Goal: Transaction & Acquisition: Book appointment/travel/reservation

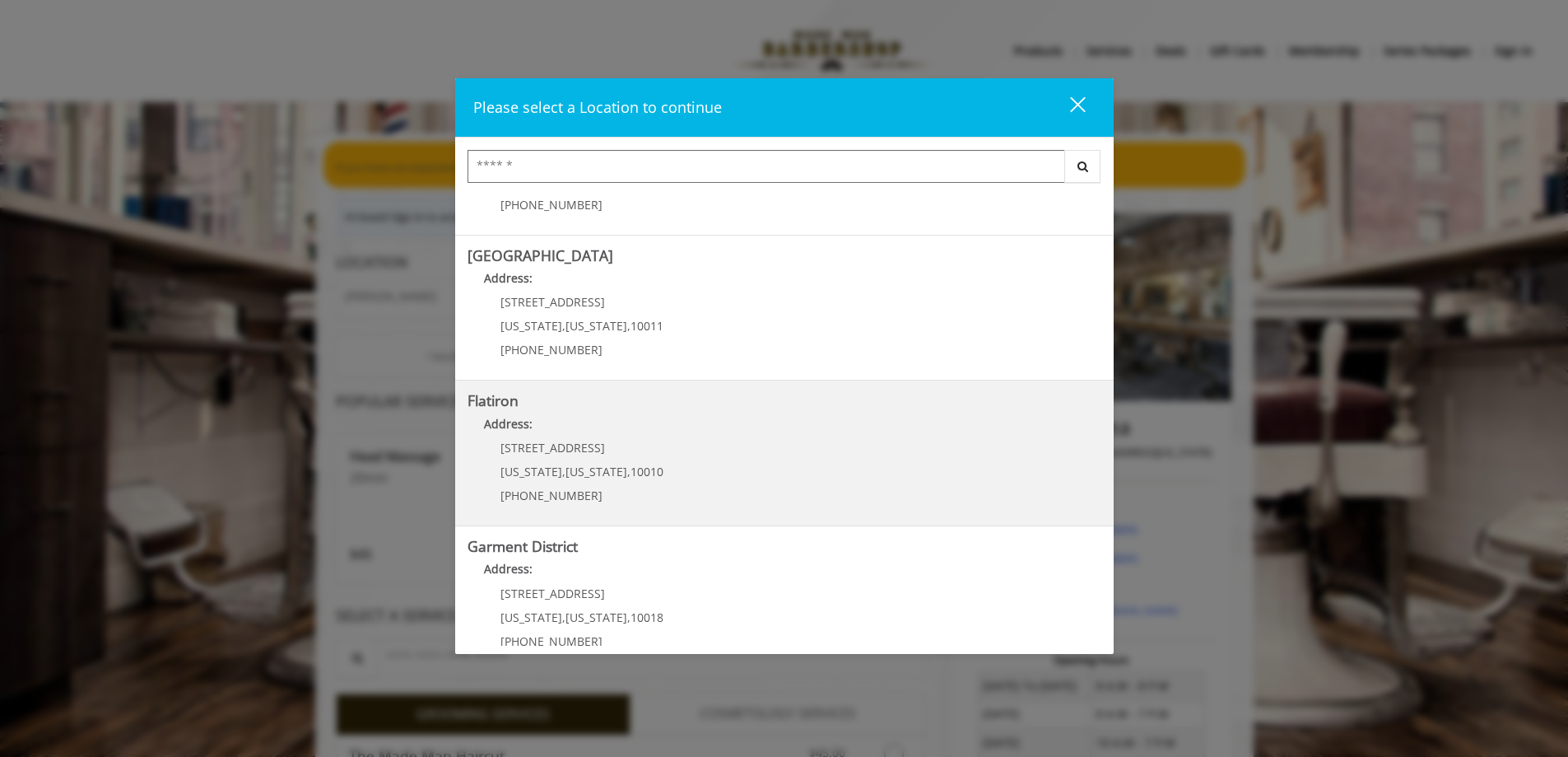
scroll to position [273, 0]
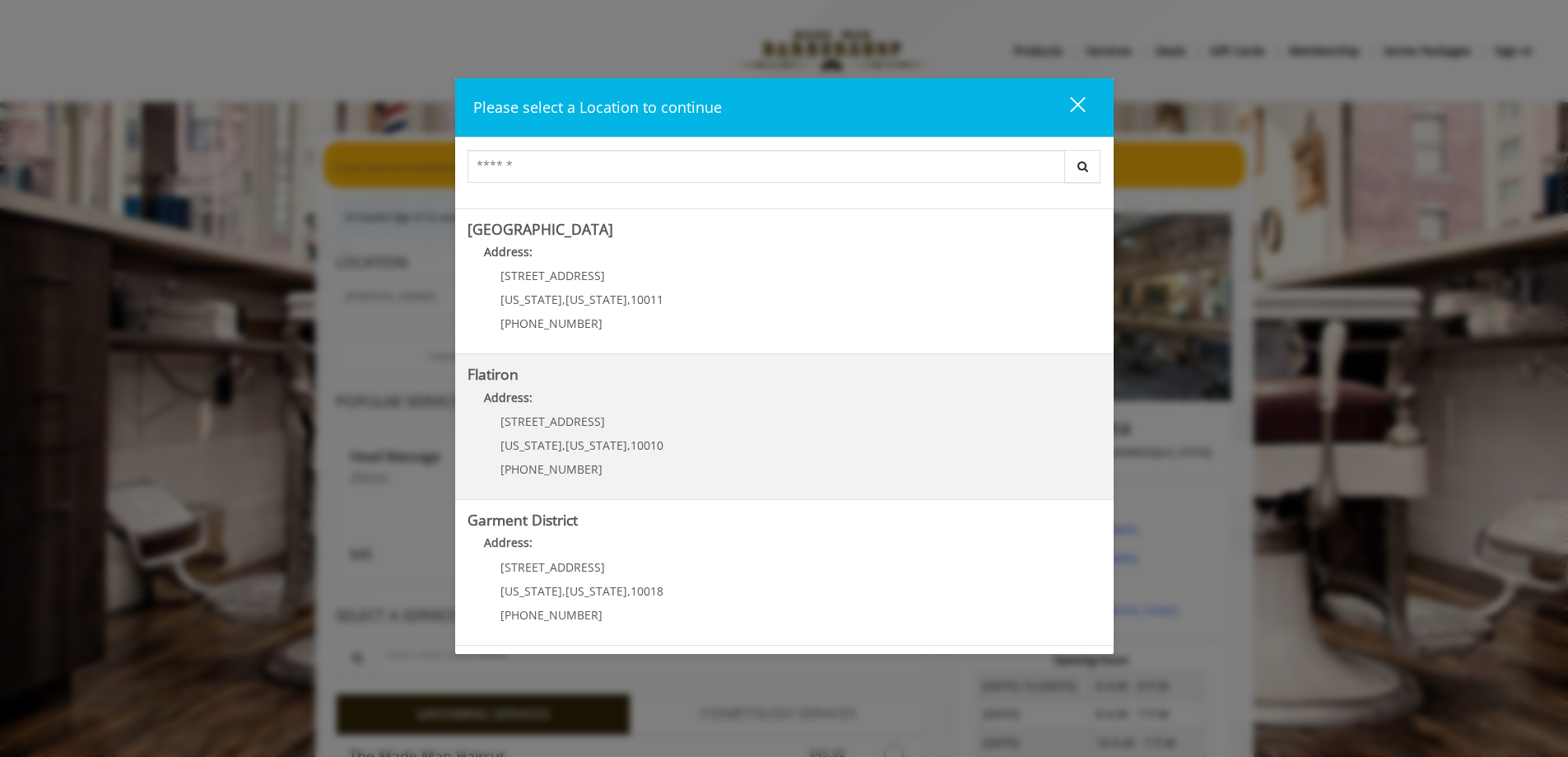
click at [595, 447] on span "[US_STATE]" at bounding box center [596, 445] width 62 height 16
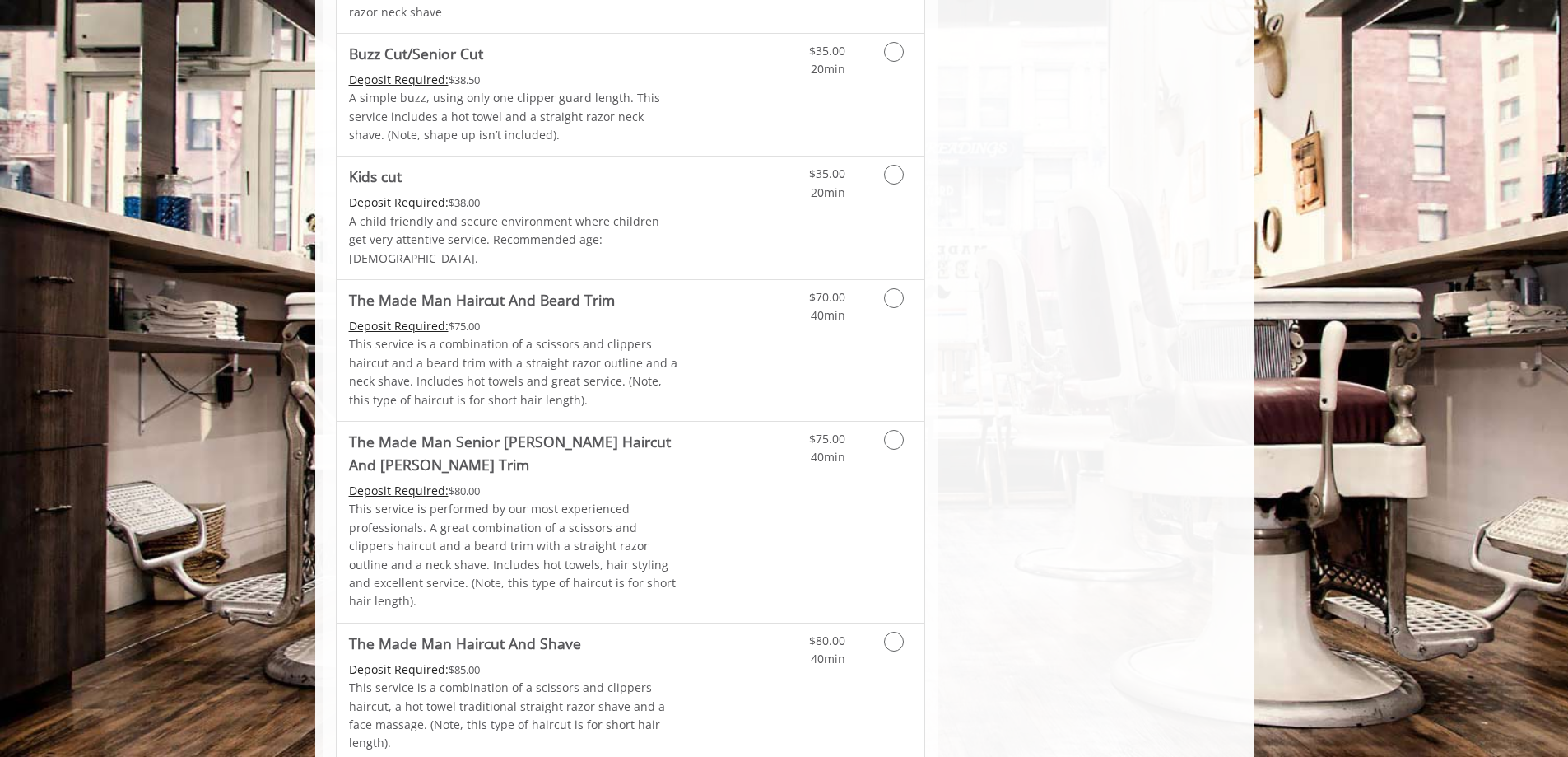
scroll to position [1070, 0]
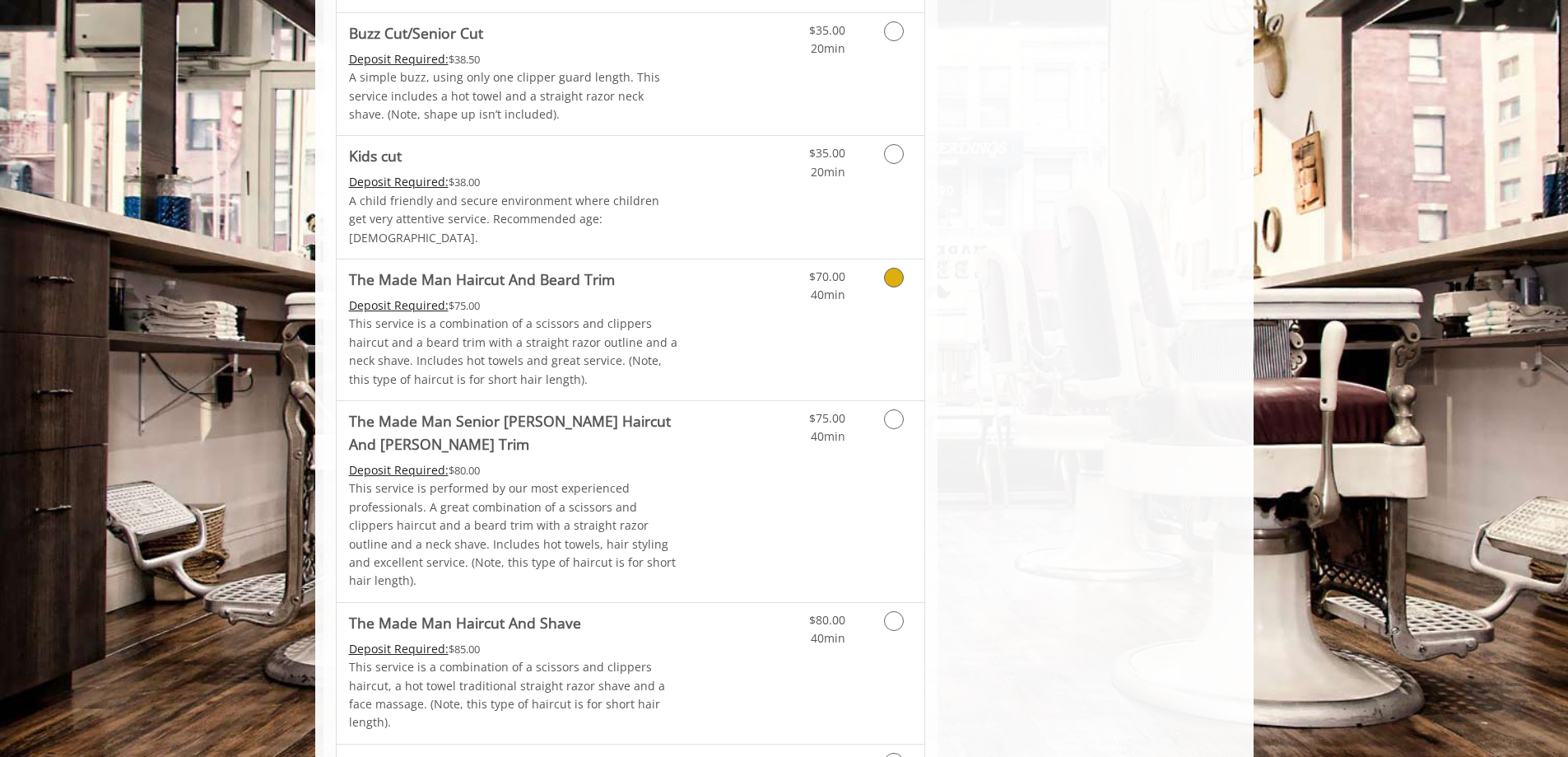
click at [590, 318] on p "This service is a combination of a scissors and clippers haircut and a beard tr…" at bounding box center [514, 351] width 331 height 74
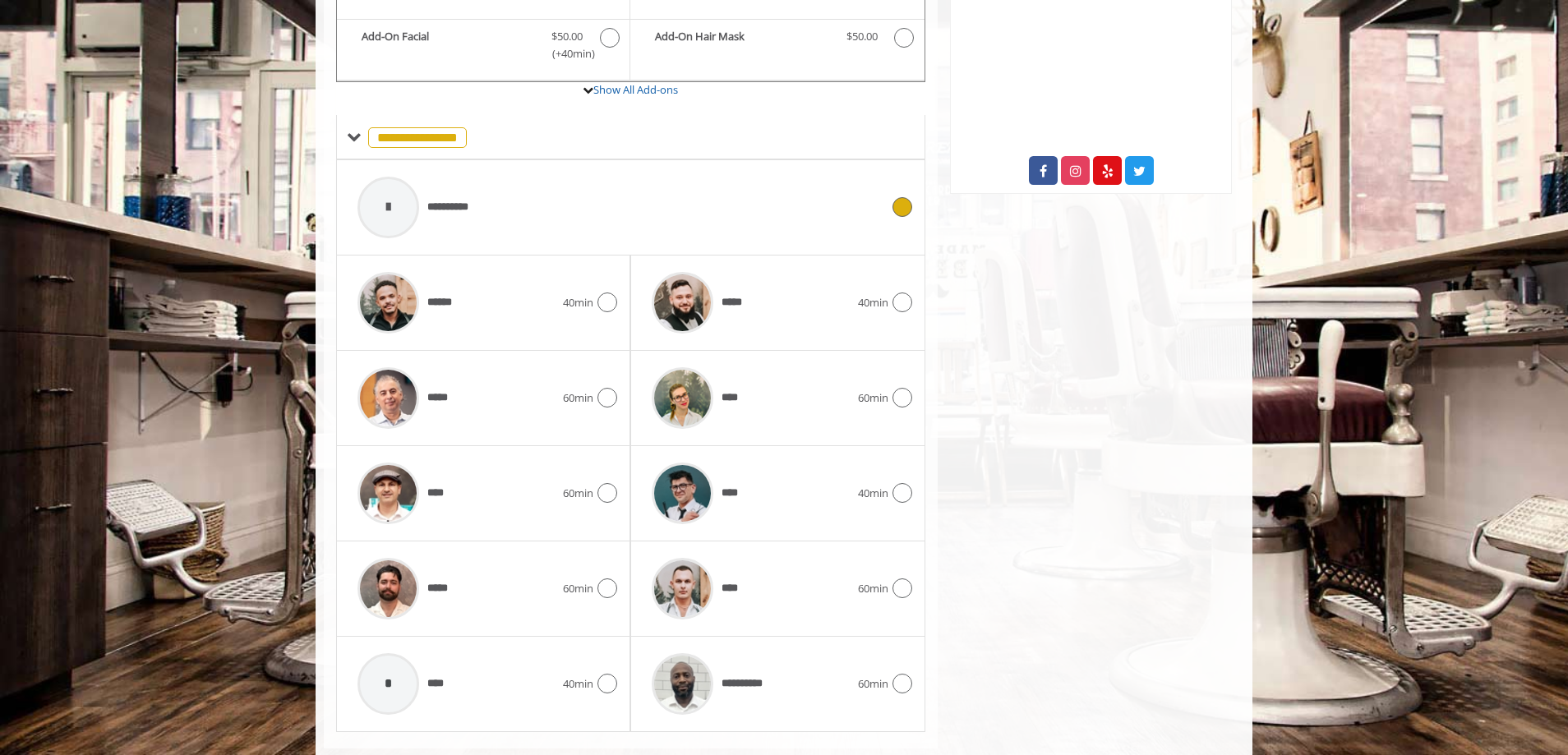
scroll to position [671, 0]
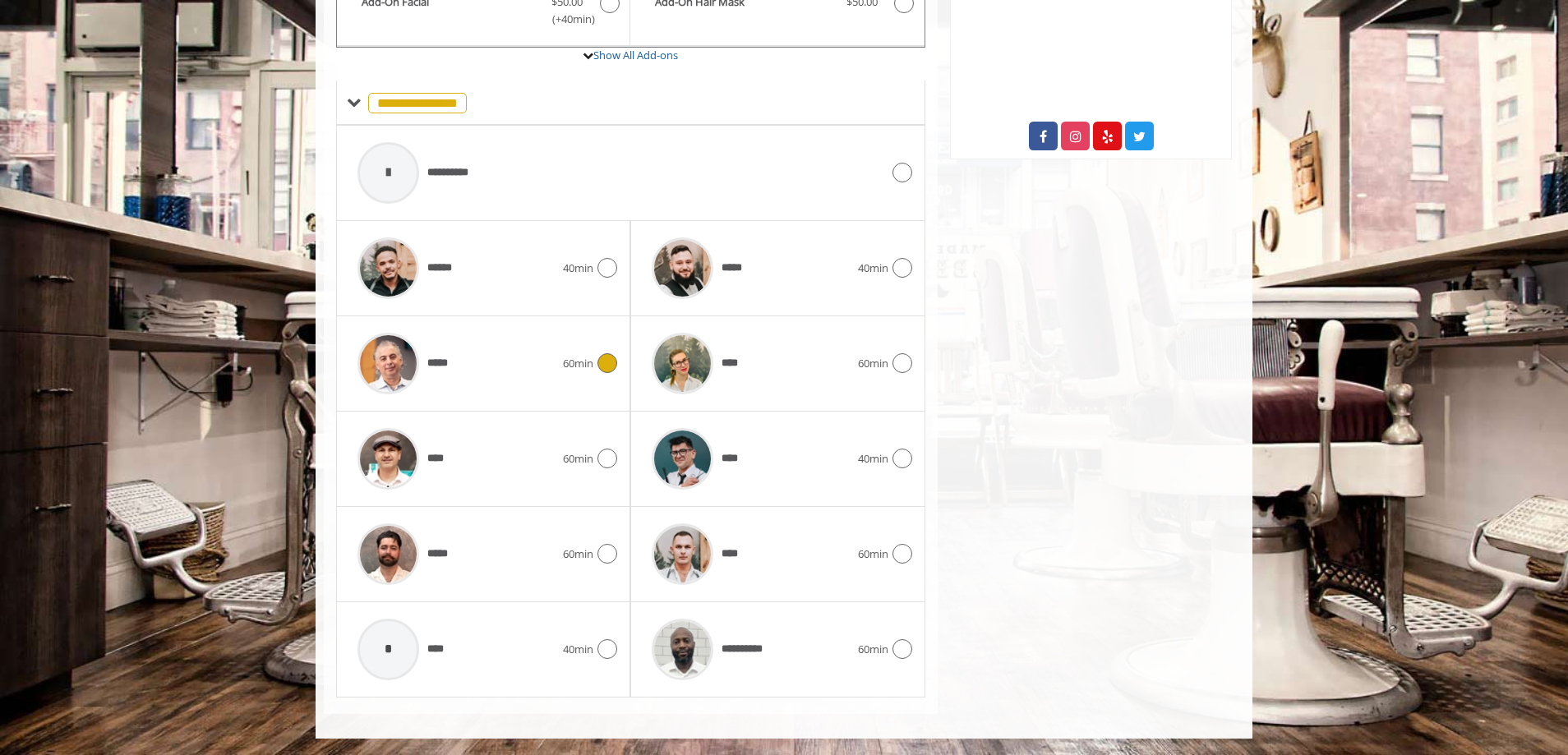
click at [393, 369] on img at bounding box center [388, 363] width 62 height 62
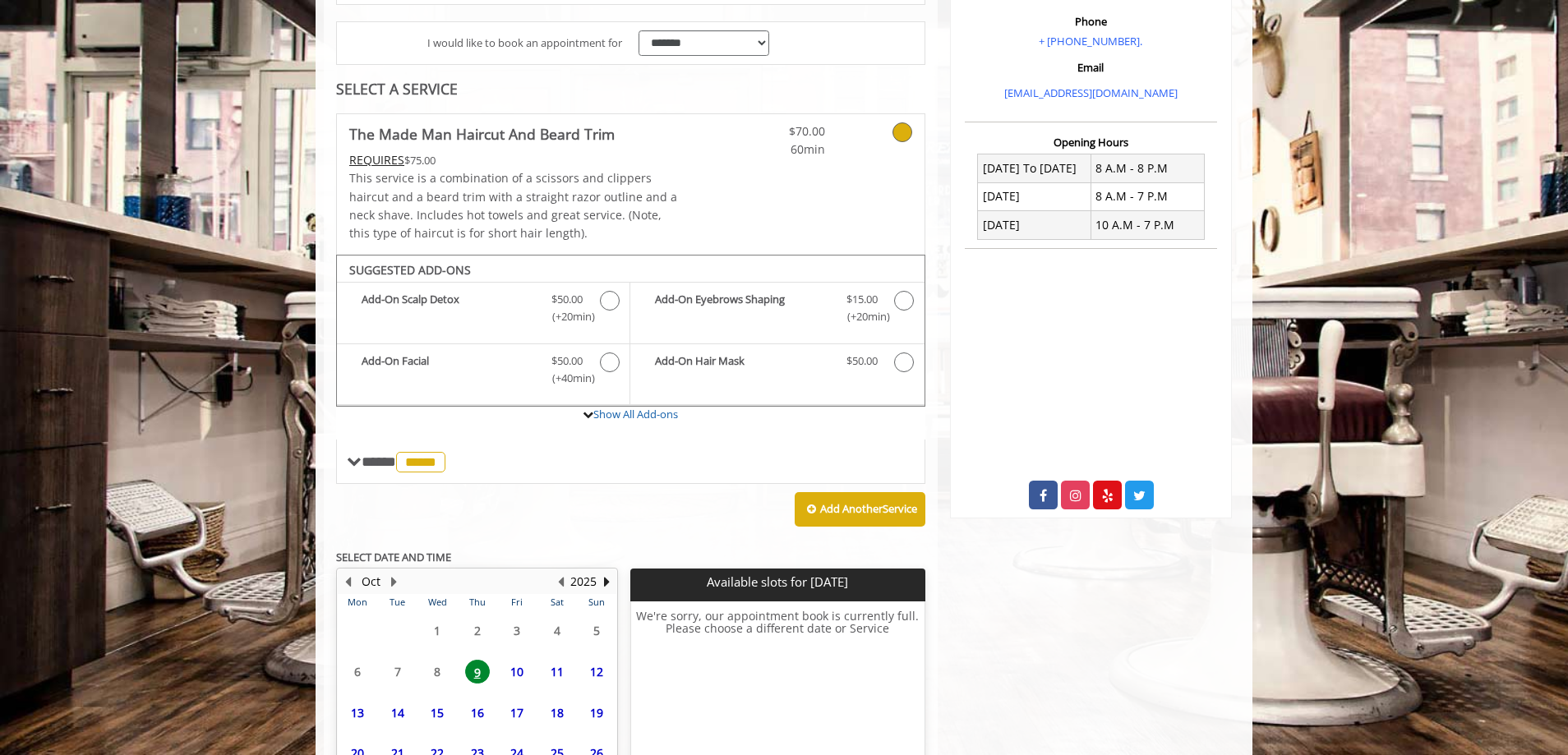
scroll to position [463, 0]
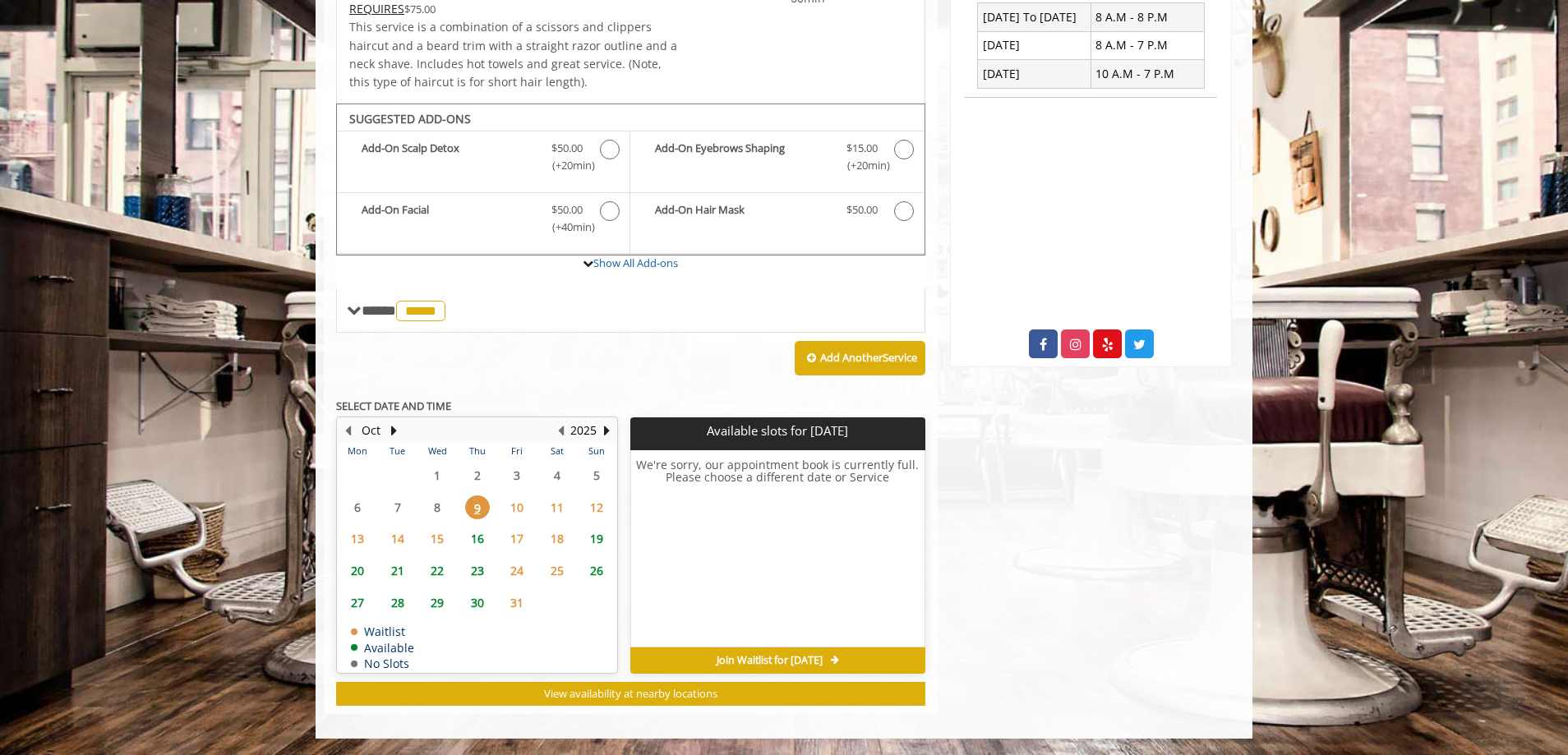
click at [521, 507] on span "10" at bounding box center [516, 507] width 24 height 24
click at [524, 505] on span "10" at bounding box center [516, 507] width 24 height 24
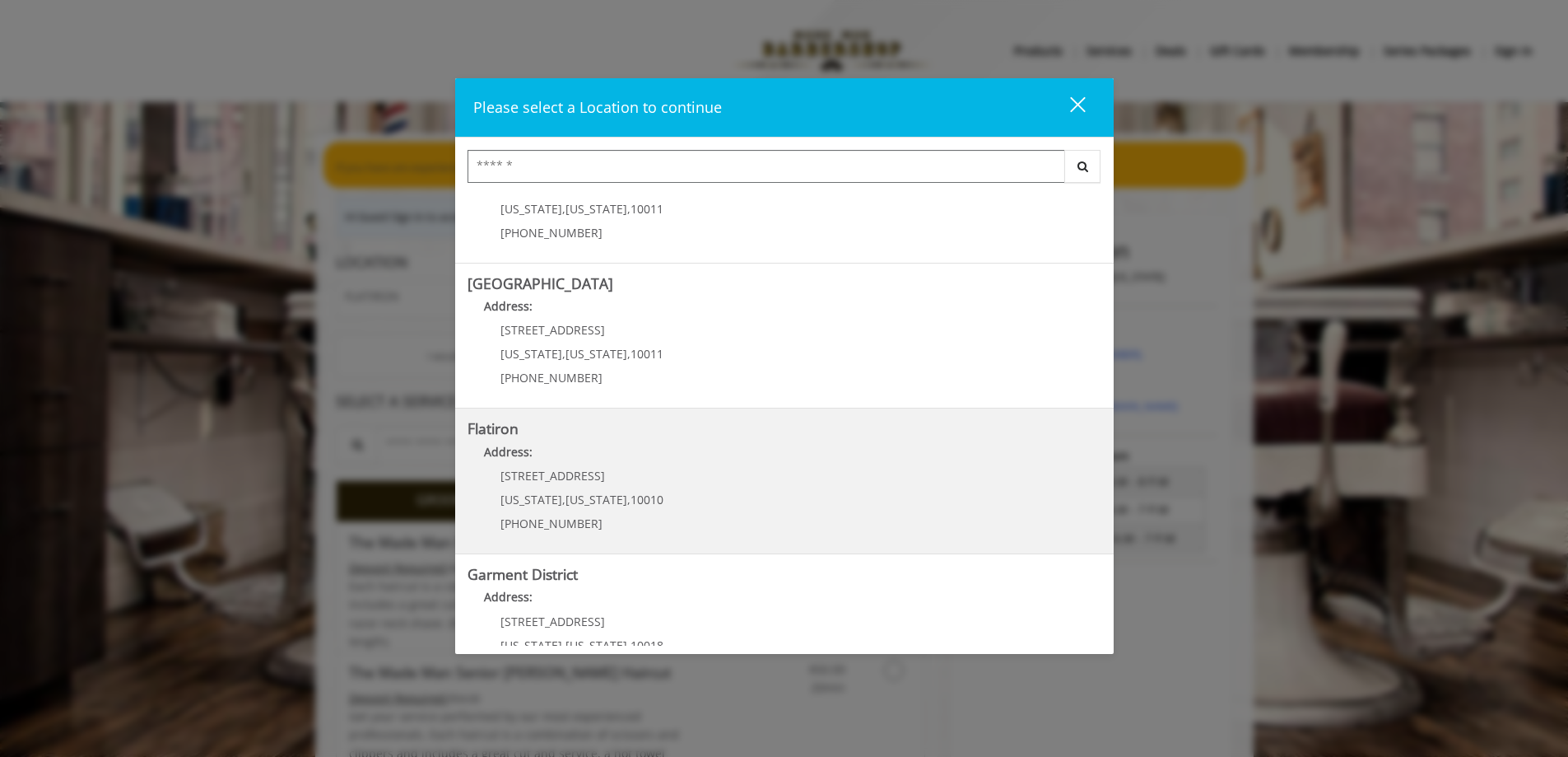
scroll to position [273, 0]
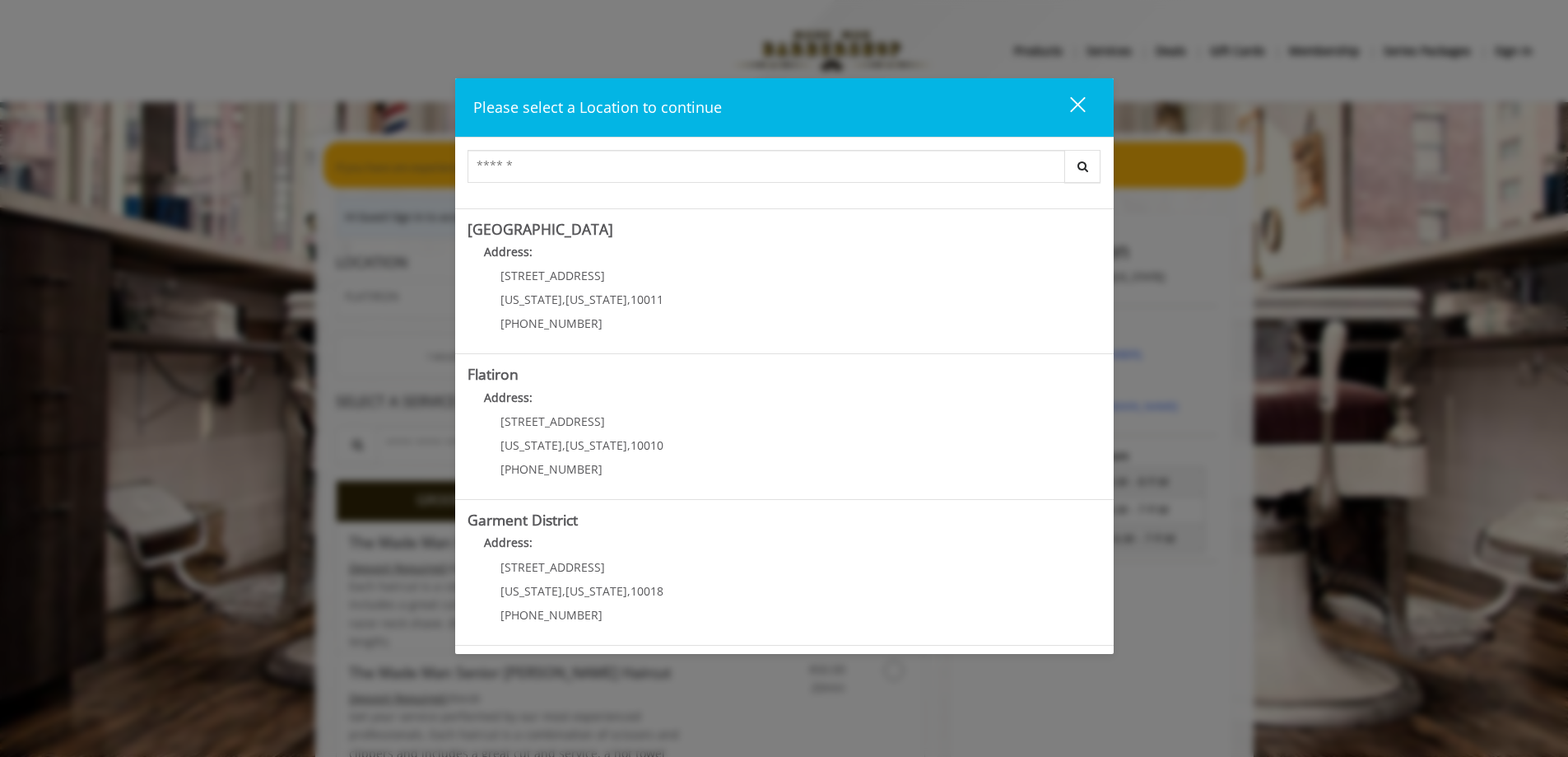
click at [410, 313] on div "Please select a Location to continue close Search Greenwich Village Address: 60…" at bounding box center [784, 378] width 1568 height 757
click at [1083, 104] on div "close" at bounding box center [1068, 107] width 33 height 25
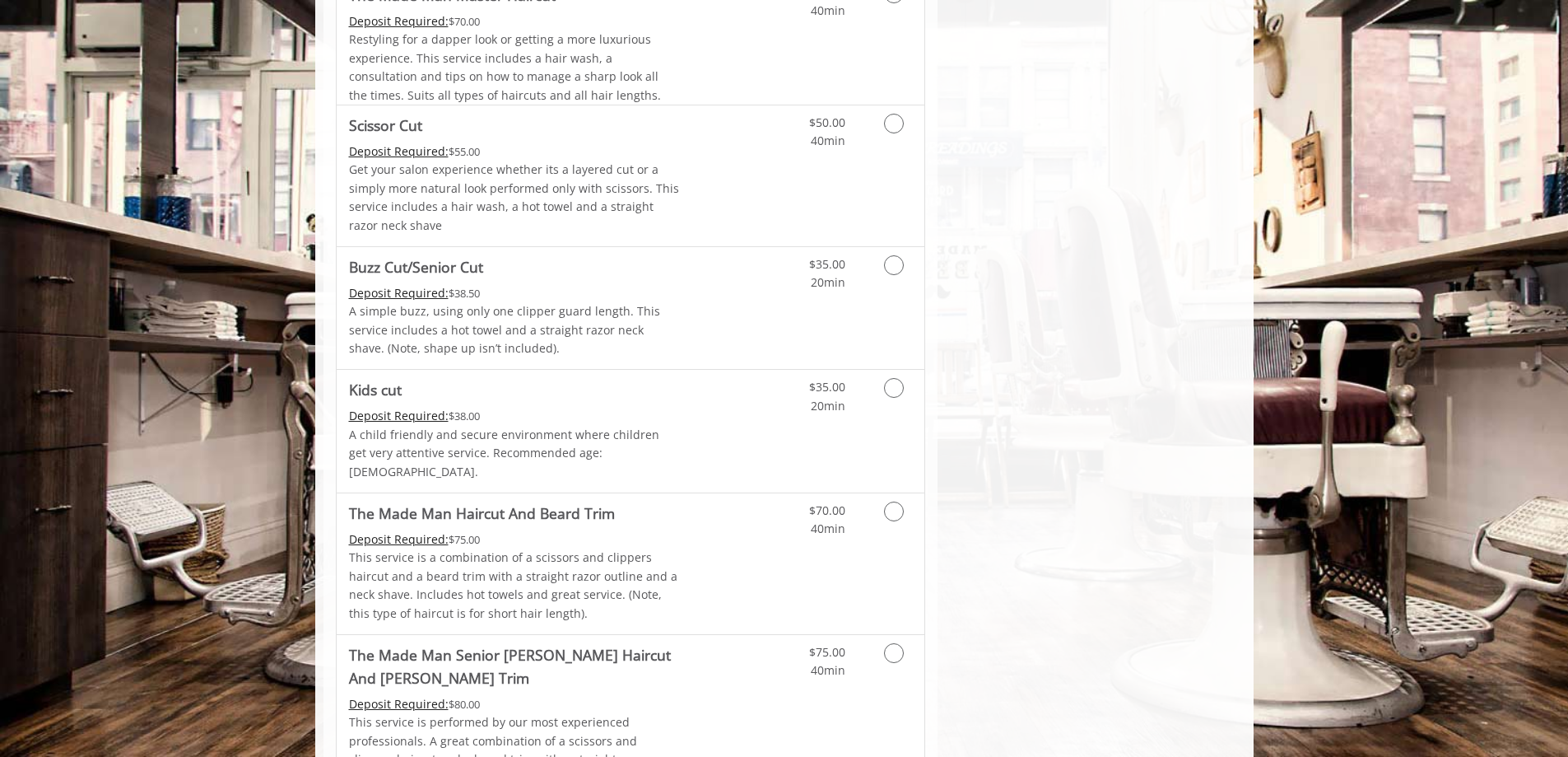
scroll to position [906, 0]
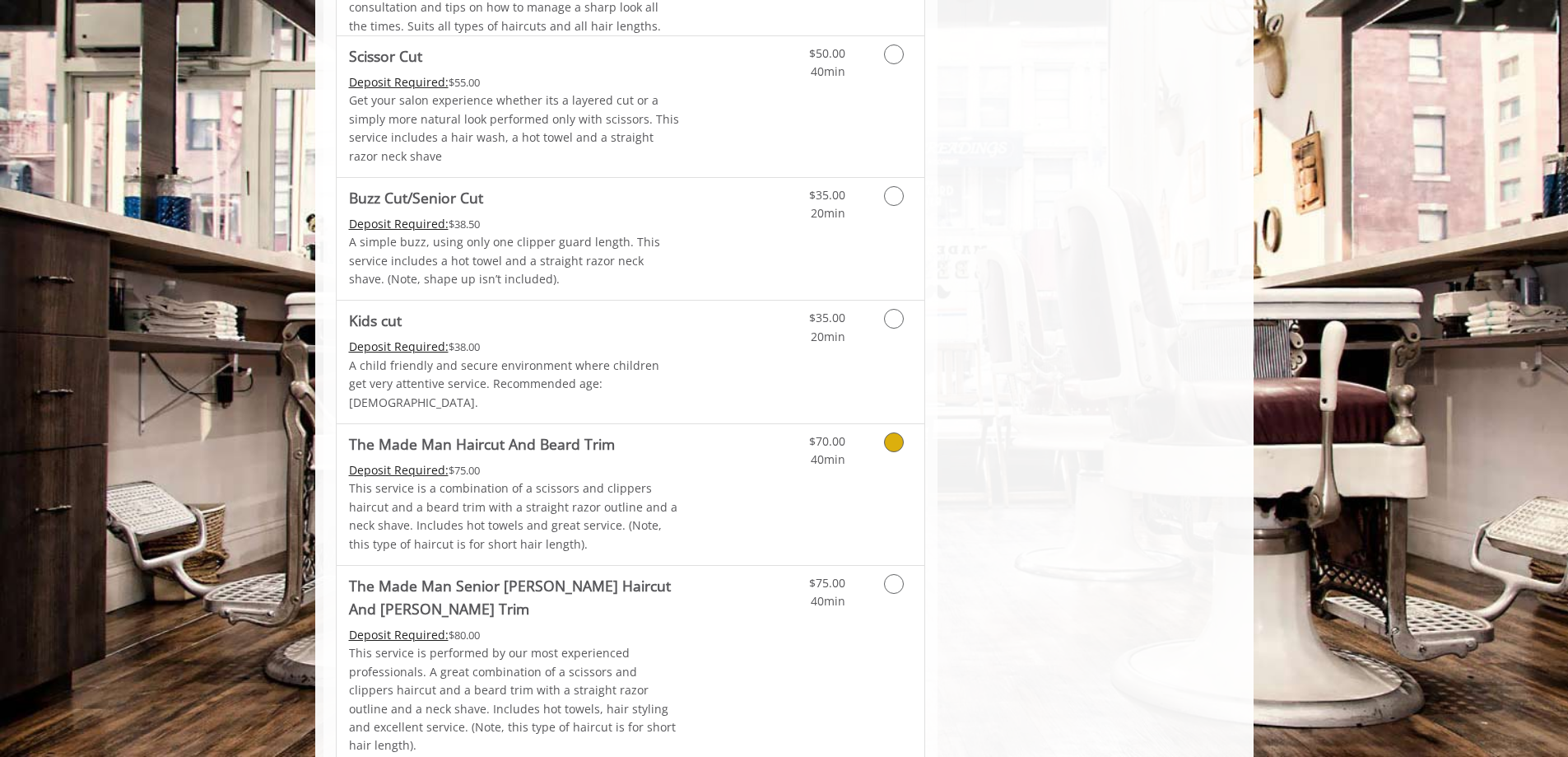
click at [520, 461] on div "Deposit Required: $75.00" at bounding box center [514, 470] width 331 height 18
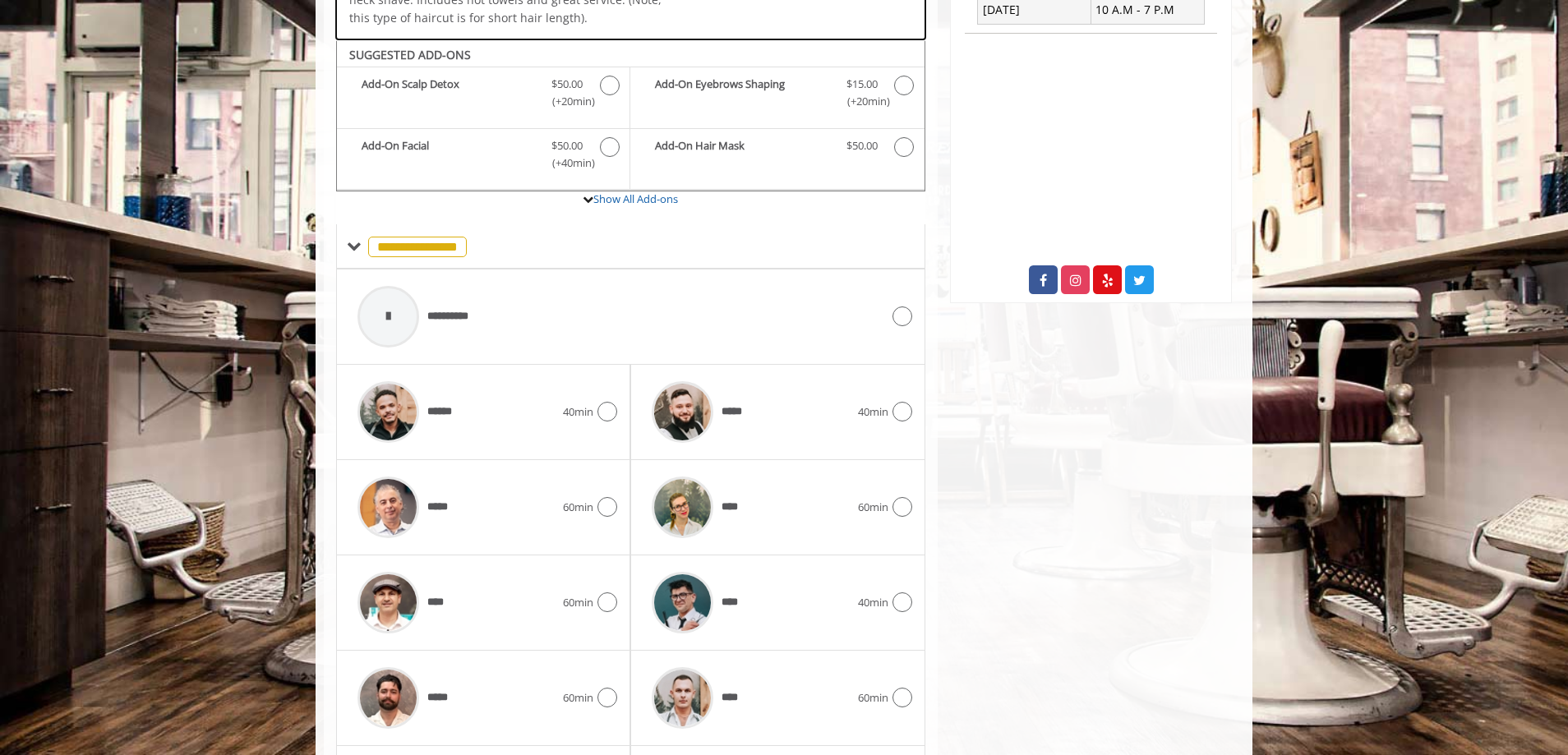
scroll to position [567, 0]
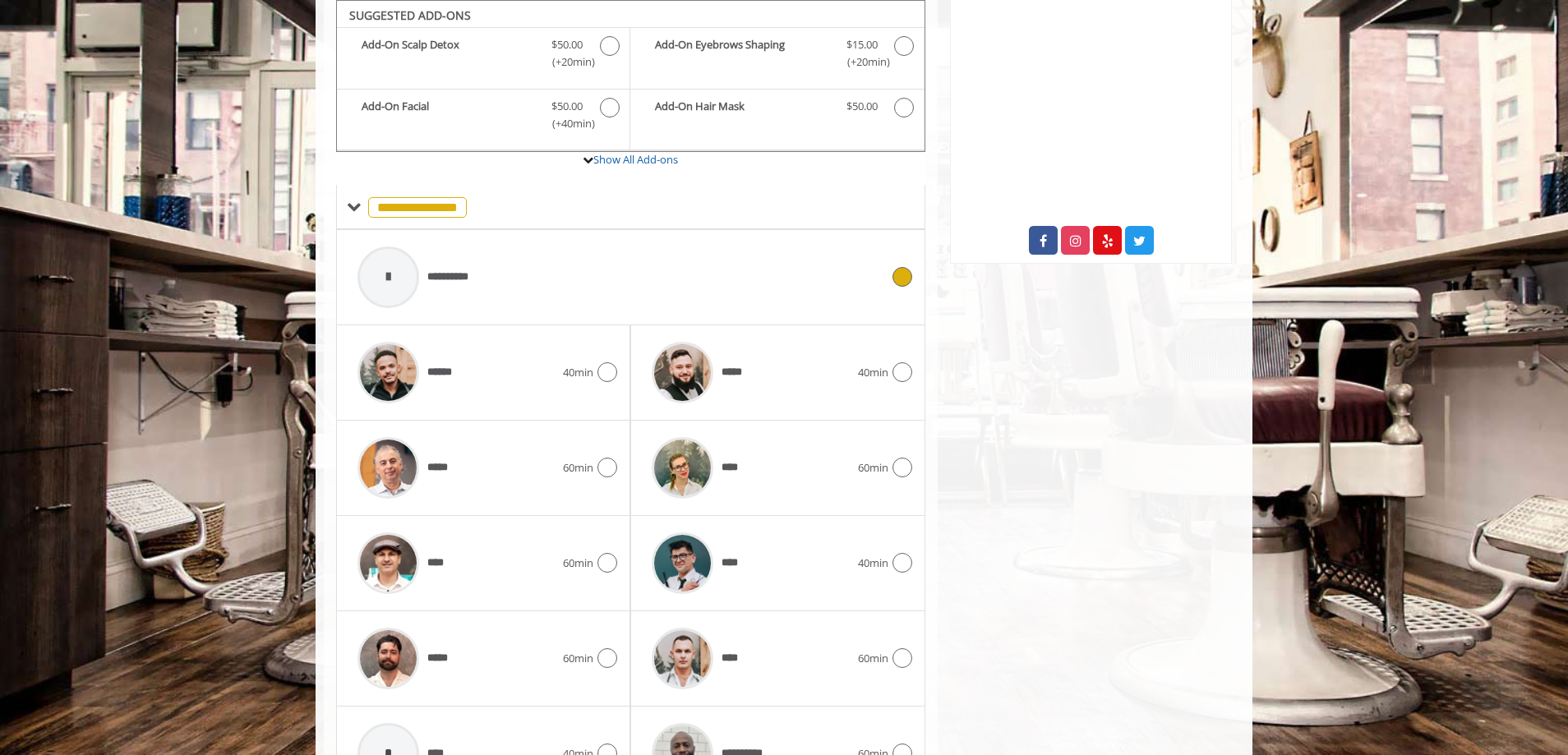
click at [451, 276] on span "**********" at bounding box center [454, 277] width 56 height 18
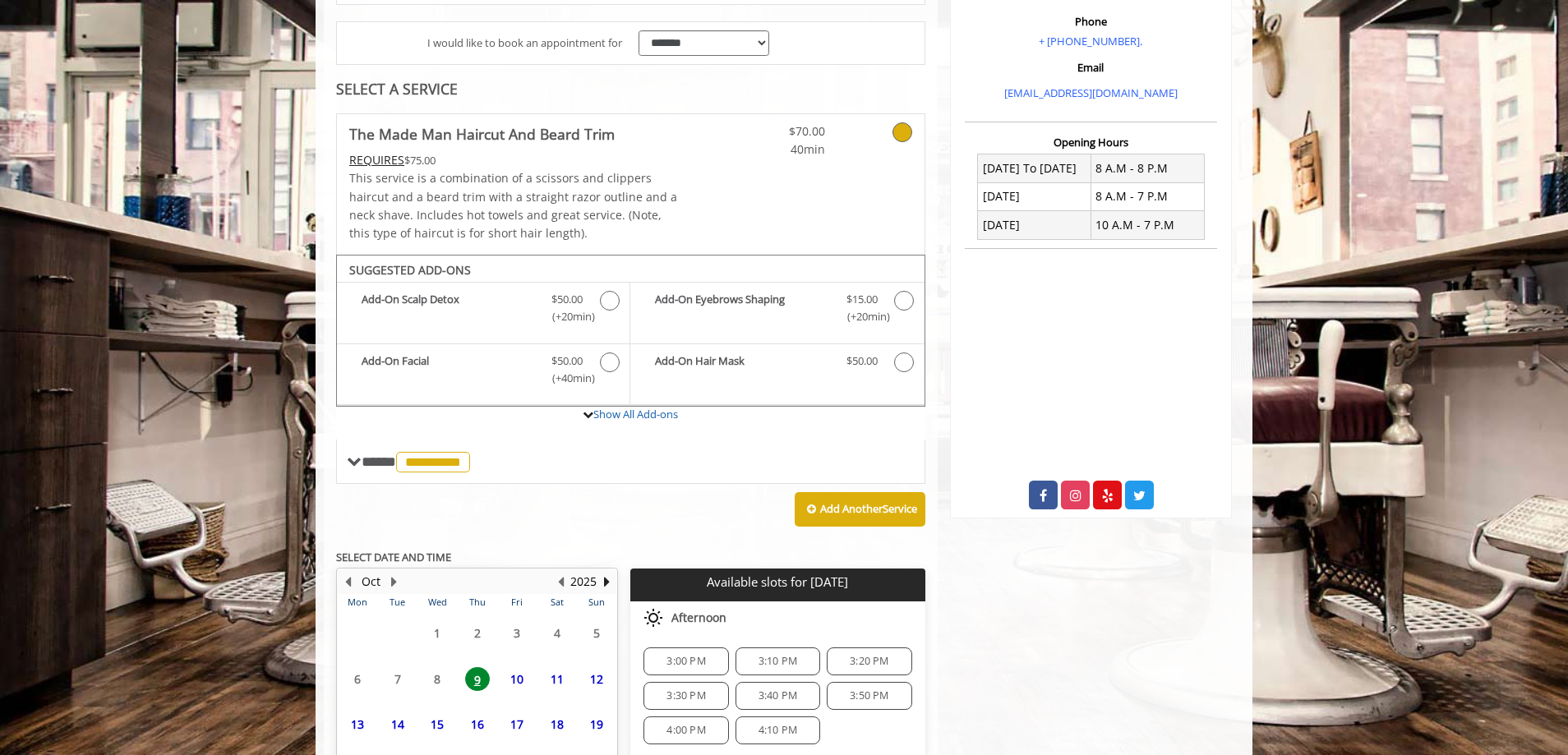
scroll to position [488, 0]
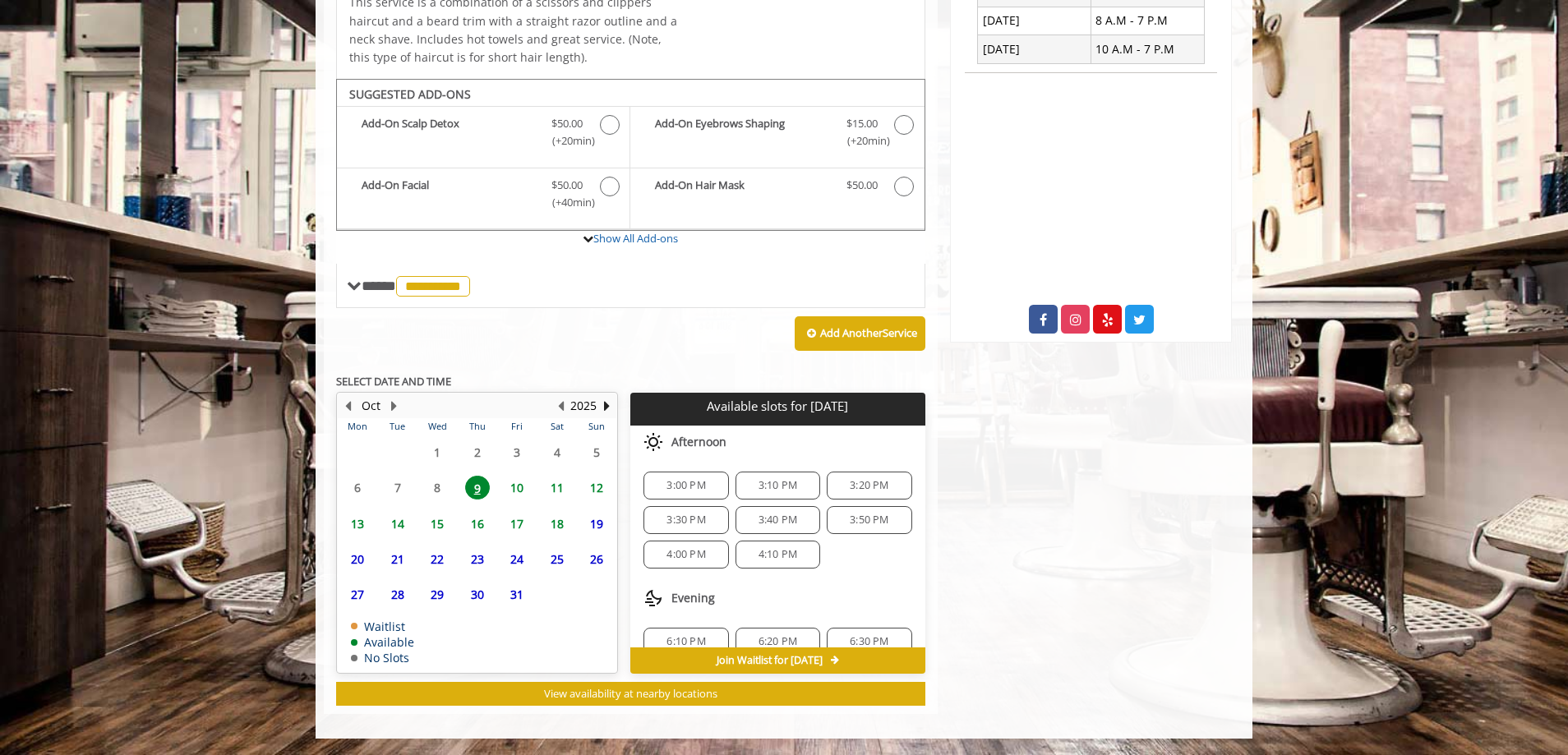
click at [525, 491] on span "10" at bounding box center [516, 488] width 24 height 24
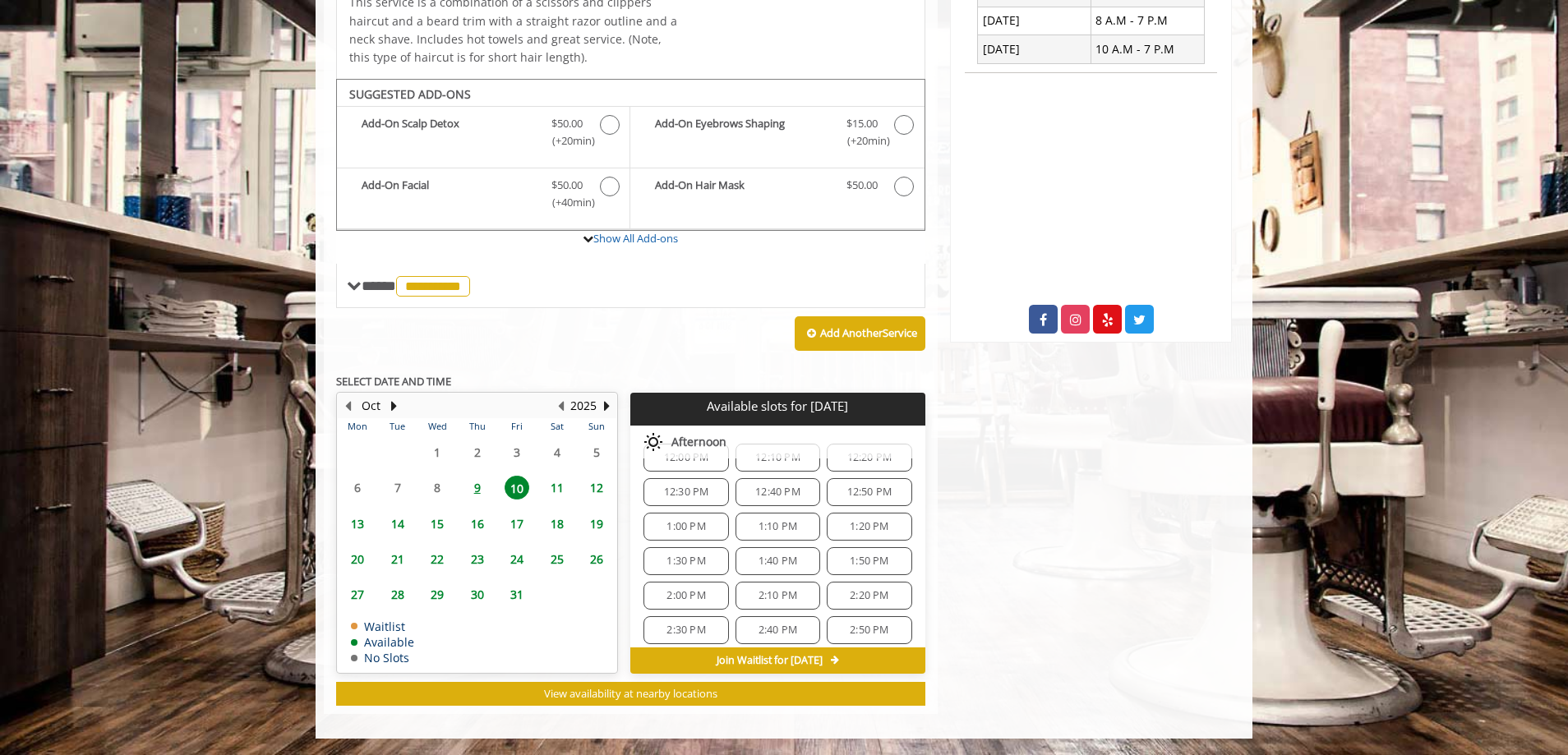
scroll to position [410, 0]
click at [764, 476] on span "1:10 PM" at bounding box center [777, 472] width 38 height 13
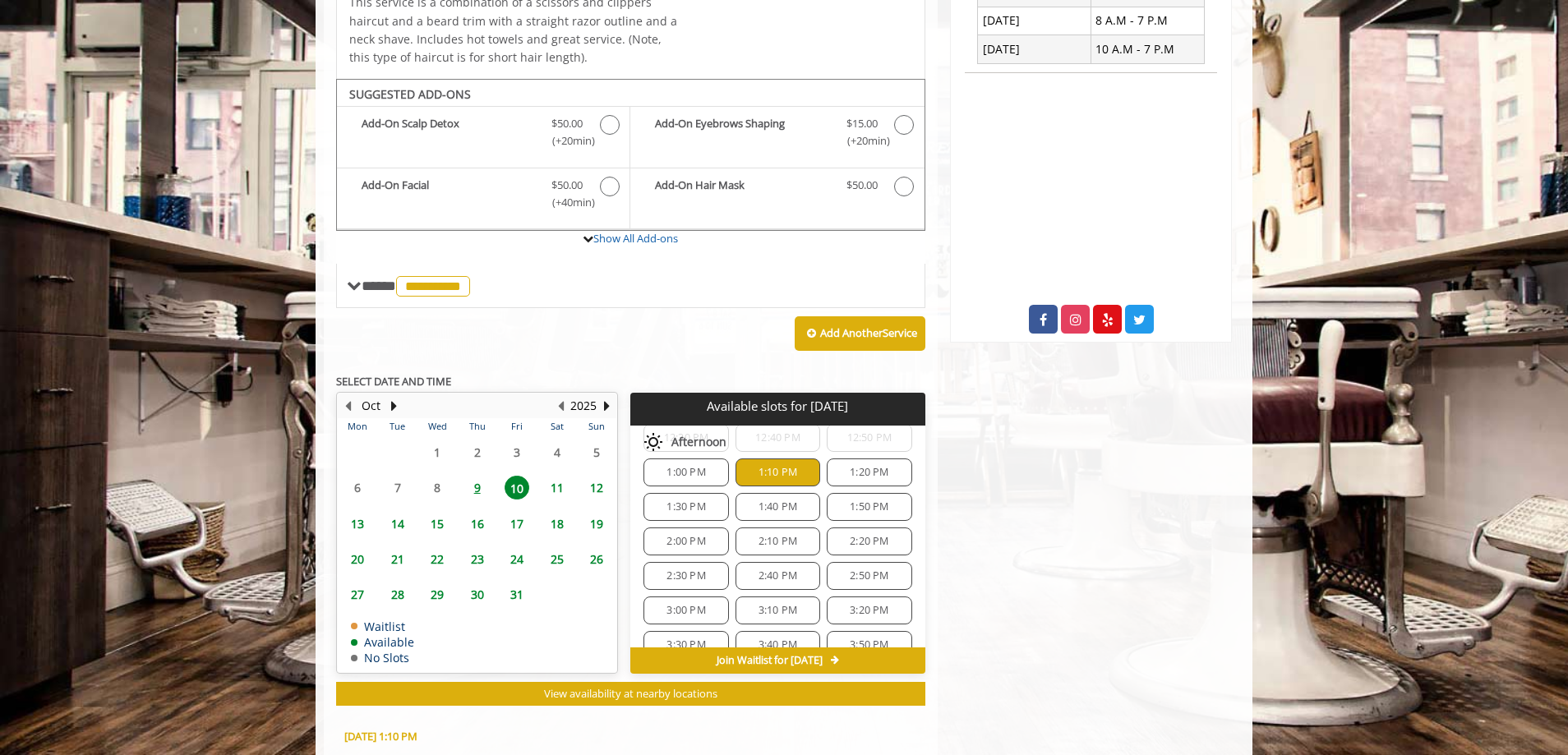
scroll to position [342, 0]
